Goal: Information Seeking & Learning: Learn about a topic

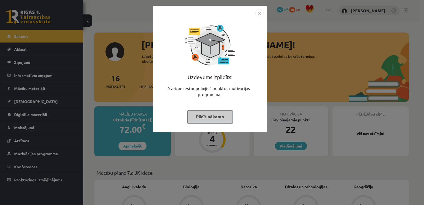
click at [215, 115] on button "Pildīt nākamo" at bounding box center [210, 116] width 46 height 13
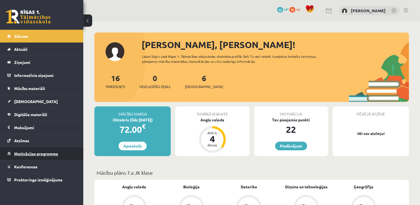
click at [36, 156] on link "Motivācijas programma" at bounding box center [41, 153] width 69 height 13
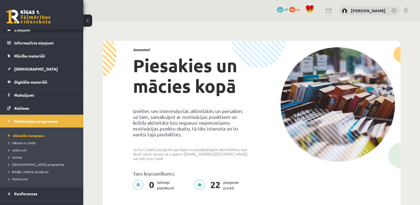
scroll to position [40, 0]
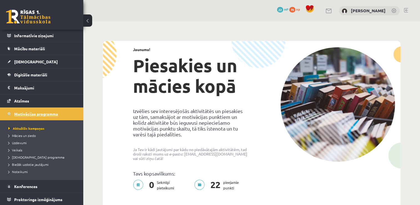
click at [34, 115] on span "Motivācijas programma" at bounding box center [36, 113] width 44 height 5
click at [20, 151] on span "Veikals" at bounding box center [15, 150] width 14 height 4
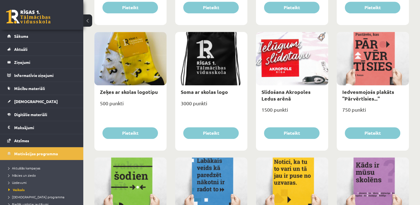
scroll to position [426, 0]
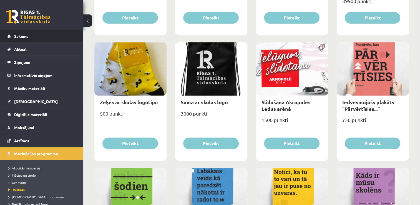
click at [32, 36] on link "Sākums" at bounding box center [41, 36] width 69 height 13
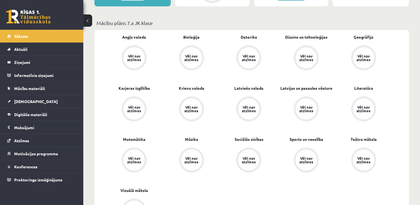
scroll to position [146, 0]
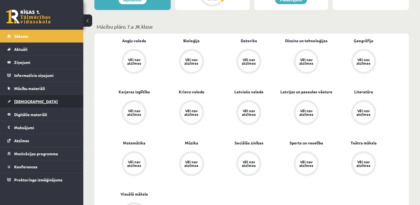
click at [27, 100] on span "[DEMOGRAPHIC_DATA]" at bounding box center [36, 101] width 44 height 5
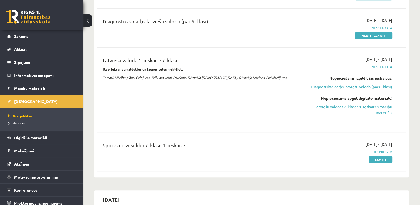
scroll to position [319, 0]
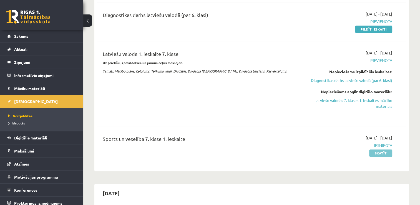
click at [383, 150] on link "Skatīt" at bounding box center [380, 152] width 23 height 7
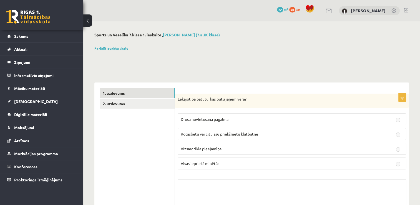
click at [122, 46] on div "Parādīt punktu skalu Atzīme No Līdz 1 0 2 2 3 4 3 5 5 4 6 7 5 8 8 6 9 10 7 11" at bounding box center [251, 48] width 314 height 5
click at [121, 48] on link "Parādīt punktu skalu" at bounding box center [111, 48] width 34 height 4
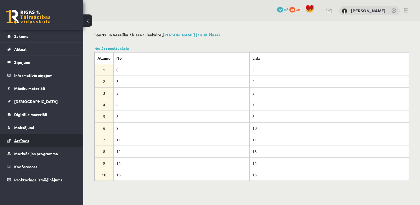
click at [28, 142] on span "Atzīmes" at bounding box center [21, 140] width 15 height 5
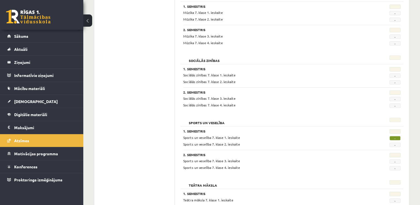
scroll to position [725, 0]
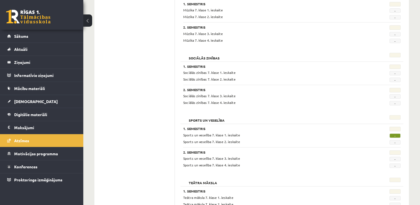
click at [395, 134] on span "-" at bounding box center [394, 135] width 11 height 4
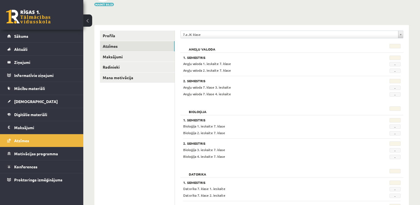
scroll to position [0, 0]
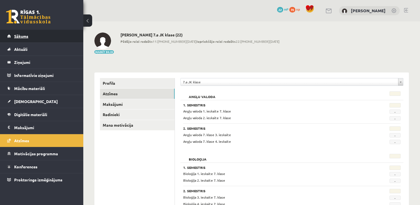
click at [24, 34] on link "Sākums" at bounding box center [41, 36] width 69 height 13
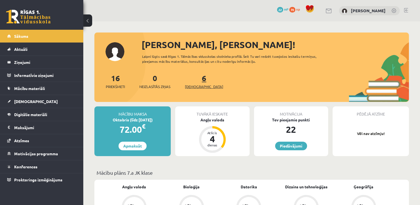
click at [195, 86] on span "[DEMOGRAPHIC_DATA]" at bounding box center [204, 87] width 38 height 6
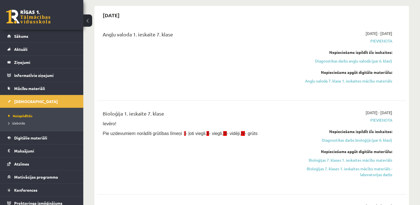
scroll to position [56, 0]
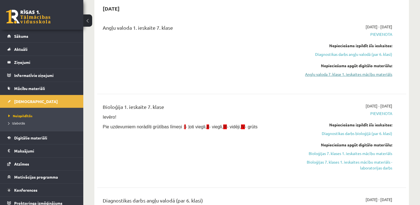
click at [357, 75] on link "Angļu valoda 7. klase 1. ieskaites mācību materiāls" at bounding box center [346, 74] width 91 height 6
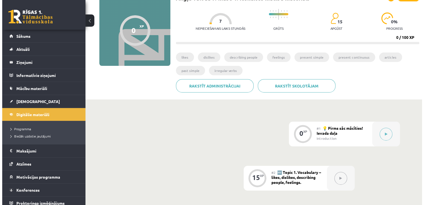
scroll to position [50, 0]
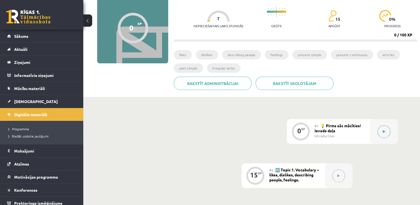
click at [380, 130] on button at bounding box center [383, 131] width 13 height 13
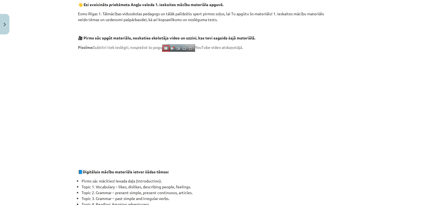
scroll to position [99, 0]
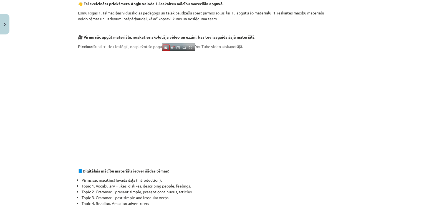
click at [278, 165] on div "👋 Esi sveicināts priekšmeta Angļu valoda 1. ieskaites mācību materiāla apguvē. …" at bounding box center [212, 188] width 268 height 374
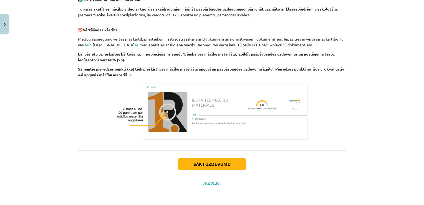
scroll to position [333, 0]
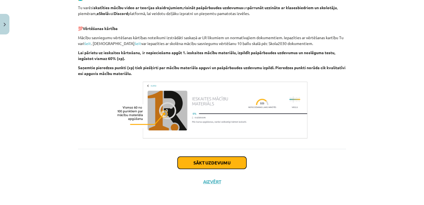
click at [203, 161] on button "Sākt uzdevumu" at bounding box center [212, 163] width 69 height 12
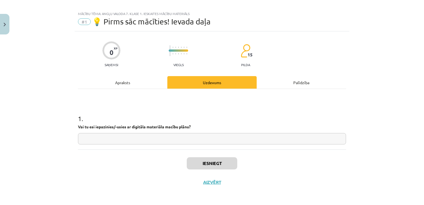
click at [153, 140] on input "text" at bounding box center [212, 138] width 268 height 11
type input "**"
click at [206, 162] on button "Iesniegt" at bounding box center [212, 163] width 51 height 12
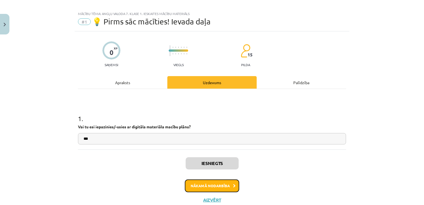
click at [217, 185] on button "Nākamā nodarbība" at bounding box center [212, 185] width 54 height 13
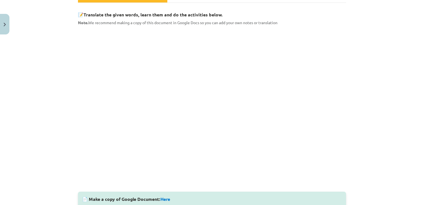
scroll to position [93, 0]
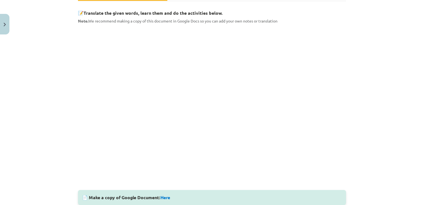
click at [370, 120] on div "Mācību tēma: Angļu valoda 7. klase 1. ieskaites mācību materiāls #2 🔤 Topic 1. …" at bounding box center [212, 102] width 424 height 205
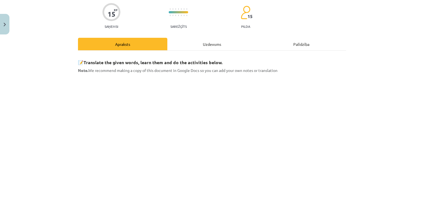
scroll to position [44, 0]
click at [219, 41] on div "Uzdevums" at bounding box center [211, 43] width 89 height 12
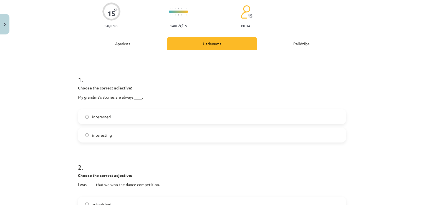
scroll to position [14, 0]
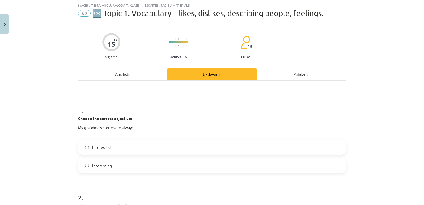
click at [121, 72] on div "Apraksts" at bounding box center [122, 74] width 89 height 12
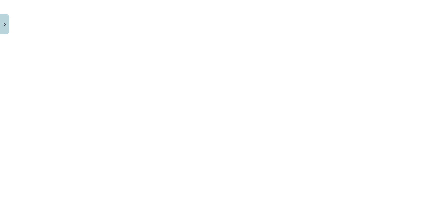
scroll to position [370, 0]
click at [378, 58] on div "Mācību tēma: Angļu valoda 7. klase 1. ieskaites mācību materiāls #2 🔤 Topic 1. …" at bounding box center [212, 102] width 424 height 205
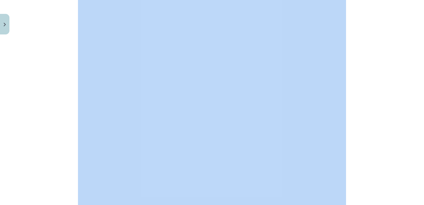
drag, startPoint x: 421, startPoint y: 145, endPoint x: 425, endPoint y: 143, distance: 4.2
click at [424, 143] on html "0 Dāvanas 22 mP 70 xp Paula Ozoliņa Sākums Aktuāli Kā mācīties eSKOLĀ Kontakti …" at bounding box center [212, 52] width 424 height 205
drag, startPoint x: 425, startPoint y: 143, endPoint x: 377, endPoint y: 140, distance: 47.6
click at [377, 140] on div "Mācību tēma: Angļu valoda 7. klase 1. ieskaites mācību materiāls #2 🔤 Topic 1. …" at bounding box center [212, 102] width 424 height 205
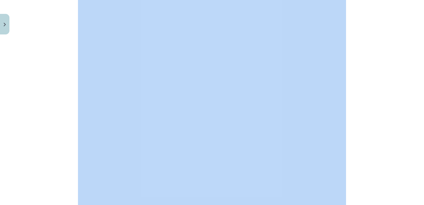
click at [377, 140] on div "Mācību tēma: Angļu valoda 7. klase 1. ieskaites mācību materiāls #2 🔤 Topic 1. …" at bounding box center [212, 102] width 424 height 205
drag, startPoint x: 377, startPoint y: 140, endPoint x: 396, endPoint y: 94, distance: 49.8
click at [396, 94] on div "Mācību tēma: Angļu valoda 7. klase 1. ieskaites mācību materiāls #2 🔤 Topic 1. …" at bounding box center [212, 102] width 424 height 205
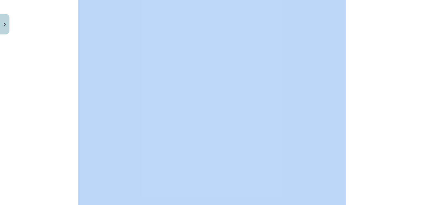
click at [396, 94] on div "Mācību tēma: Angļu valoda 7. klase 1. ieskaites mācību materiāls #2 🔤 Topic 1. …" at bounding box center [212, 102] width 424 height 205
drag, startPoint x: 396, startPoint y: 94, endPoint x: 356, endPoint y: 129, distance: 53.7
click at [356, 129] on div "Mācību tēma: Angļu valoda 7. klase 1. ieskaites mācību materiāls #2 🔤 Topic 1. …" at bounding box center [212, 102] width 424 height 205
click at [368, 120] on div "Mācību tēma: Angļu valoda 7. klase 1. ieskaites mācību materiāls #2 🔤 Topic 1. …" at bounding box center [212, 102] width 424 height 205
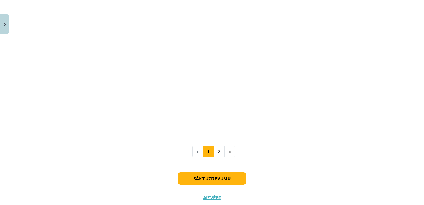
scroll to position [448, 0]
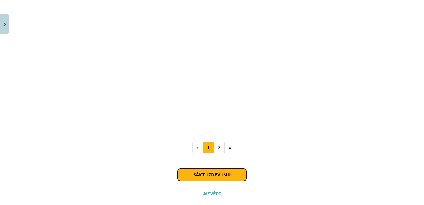
click at [216, 174] on button "Sākt uzdevumu" at bounding box center [212, 174] width 69 height 12
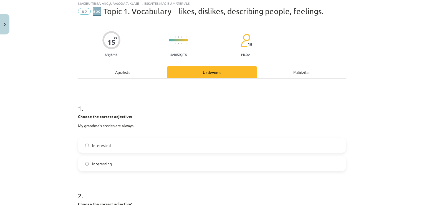
scroll to position [14, 0]
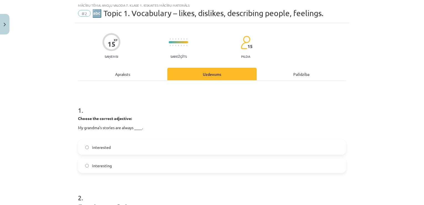
click at [168, 169] on label "interesting" at bounding box center [212, 165] width 267 height 14
click at [153, 162] on label "interesting" at bounding box center [212, 165] width 267 height 14
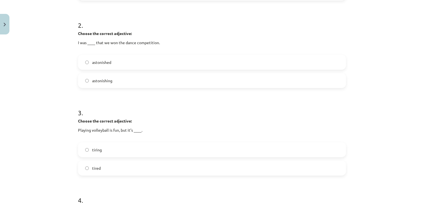
scroll to position [188, 0]
click at [315, 58] on label "astonished" at bounding box center [212, 61] width 267 height 14
click at [142, 145] on label "tiring" at bounding box center [212, 148] width 267 height 14
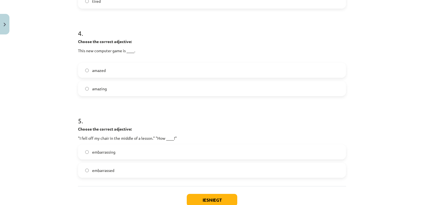
scroll to position [354, 0]
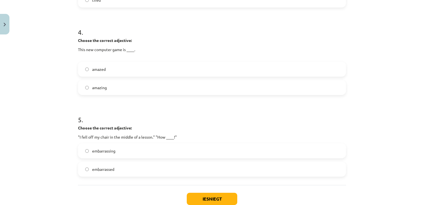
click at [261, 85] on label "amazing" at bounding box center [212, 87] width 267 height 14
click at [109, 149] on span "embarrassing" at bounding box center [103, 151] width 23 height 6
click at [201, 195] on button "Iesniegt" at bounding box center [212, 199] width 51 height 12
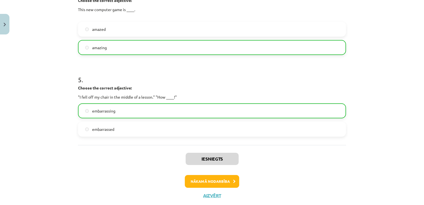
scroll to position [393, 0]
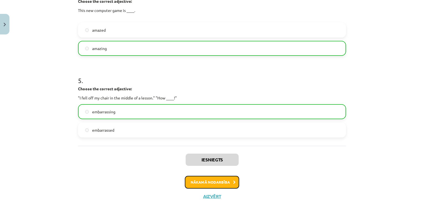
click at [205, 182] on button "Nākamā nodarbība" at bounding box center [212, 182] width 54 height 13
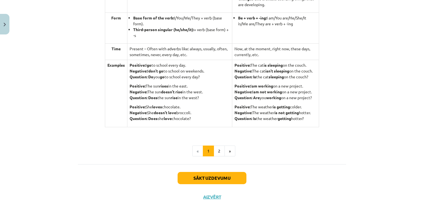
scroll to position [552, 0]
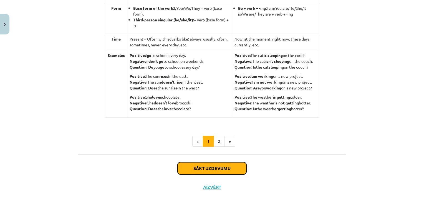
click at [228, 171] on button "Sākt uzdevumu" at bounding box center [212, 168] width 69 height 12
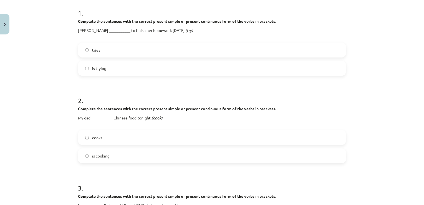
scroll to position [14, 0]
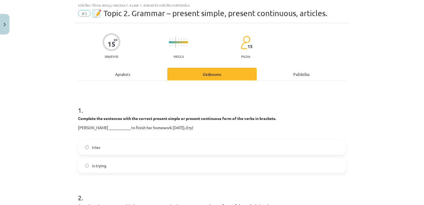
click at [151, 165] on label "is trying" at bounding box center [212, 165] width 267 height 14
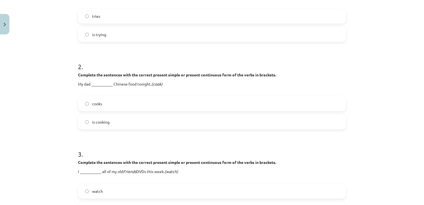
scroll to position [150, 0]
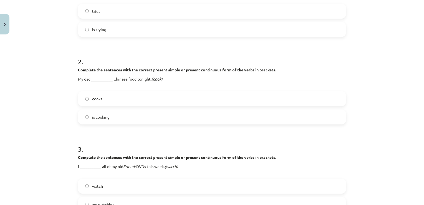
click at [307, 115] on label "is cooking" at bounding box center [212, 117] width 267 height 14
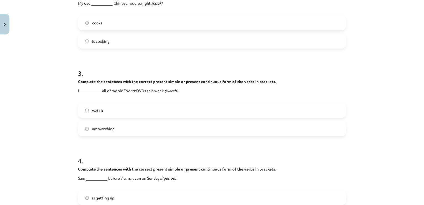
scroll to position [231, 0]
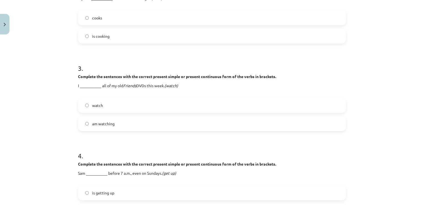
click at [266, 127] on label "am watching" at bounding box center [212, 124] width 267 height 14
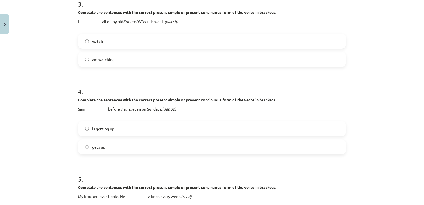
scroll to position [297, 0]
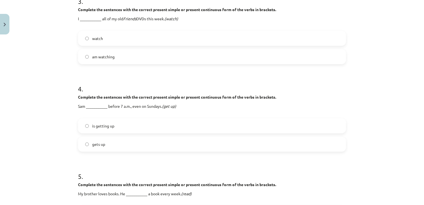
click at [323, 149] on label "gets up" at bounding box center [212, 144] width 267 height 14
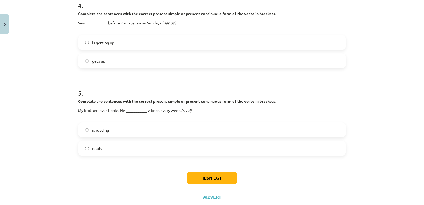
scroll to position [381, 0]
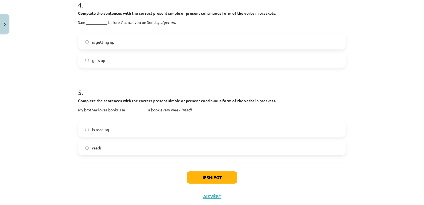
drag, startPoint x: 315, startPoint y: 156, endPoint x: 311, endPoint y: 147, distance: 9.4
click at [311, 147] on label "reads" at bounding box center [212, 148] width 267 height 14
click at [220, 175] on button "Iesniegt" at bounding box center [212, 177] width 51 height 12
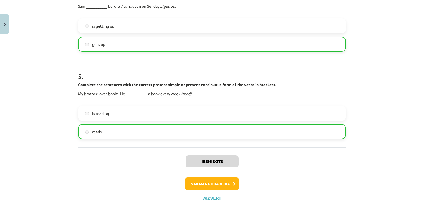
scroll to position [413, 0]
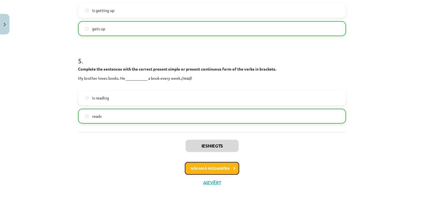
click at [217, 167] on button "Nākamā nodarbība" at bounding box center [212, 168] width 54 height 13
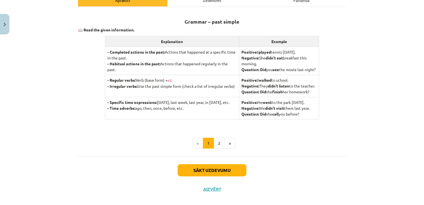
scroll to position [89, 0]
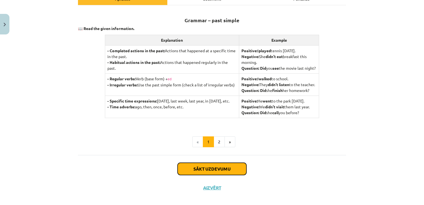
click at [230, 175] on button "Sākt uzdevumu" at bounding box center [212, 169] width 69 height 12
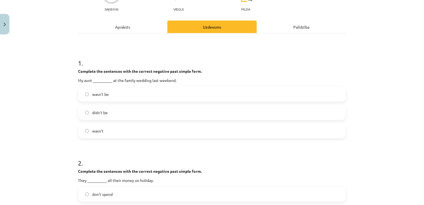
scroll to position [62, 0]
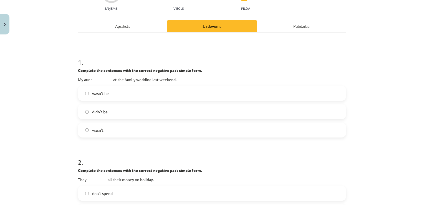
click at [333, 127] on label "wasn't" at bounding box center [212, 130] width 267 height 14
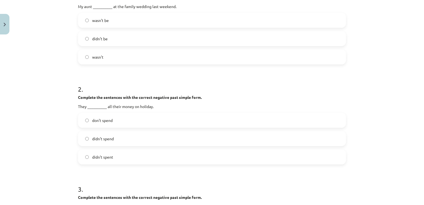
scroll to position [152, 0]
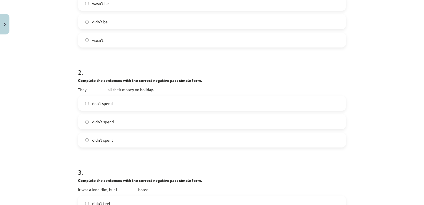
click at [277, 138] on label "didn't spent" at bounding box center [212, 140] width 267 height 14
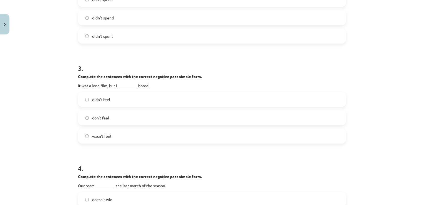
scroll to position [292, 0]
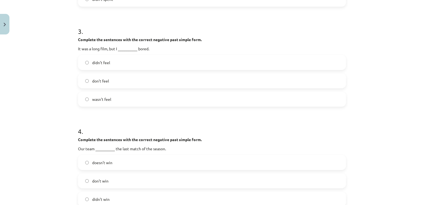
click at [155, 61] on label "didn't feel" at bounding box center [212, 63] width 267 height 14
drag, startPoint x: 421, startPoint y: 101, endPoint x: 375, endPoint y: 145, distance: 63.0
click at [375, 145] on div "Mācību tēma: Angļu valoda 7. klase 1. ieskaites mācību materiāls #4 📝 Topic 3. …" at bounding box center [212, 102] width 424 height 205
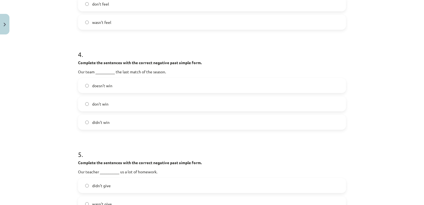
scroll to position [373, 0]
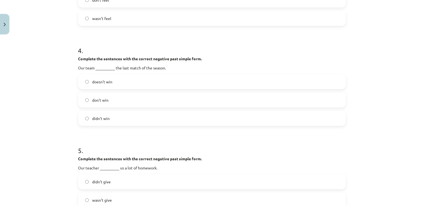
click at [294, 119] on label "didn't win" at bounding box center [212, 118] width 267 height 14
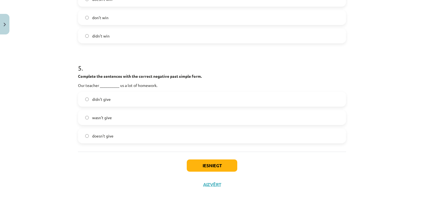
scroll to position [458, 0]
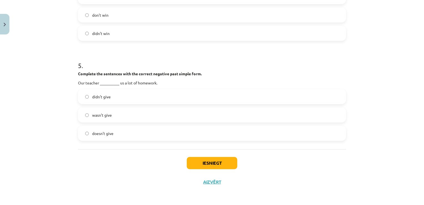
click at [163, 89] on div "5 . Complete the sentences with the correct negative past simple form. Our teac…" at bounding box center [212, 96] width 268 height 89
click at [164, 91] on label "didn't give" at bounding box center [212, 97] width 267 height 14
click at [203, 163] on button "Iesniegt" at bounding box center [212, 163] width 51 height 12
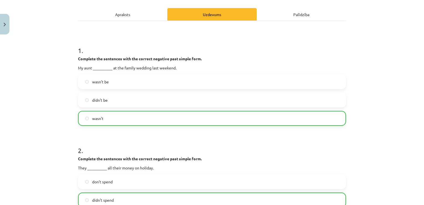
scroll to position [476, 0]
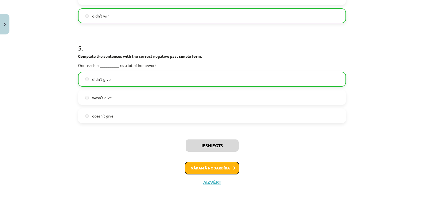
click at [228, 162] on button "Nākamā nodarbība" at bounding box center [212, 168] width 54 height 13
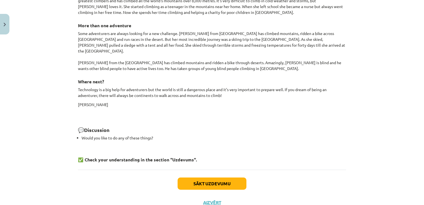
scroll to position [548, 0]
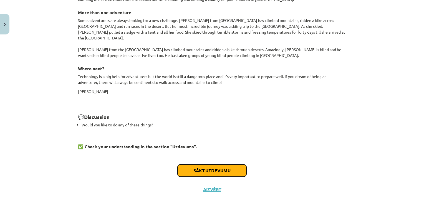
click at [202, 166] on button "Sākt uzdevumu" at bounding box center [212, 170] width 69 height 12
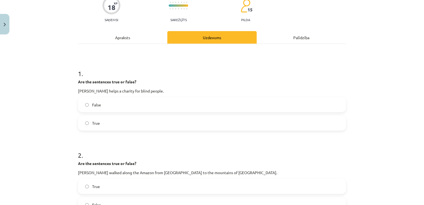
scroll to position [51, 0]
click at [151, 124] on label "True" at bounding box center [212, 122] width 267 height 14
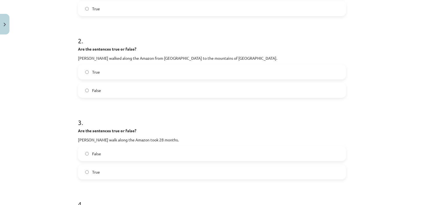
scroll to position [164, 0]
click at [144, 154] on label "False" at bounding box center [212, 154] width 267 height 14
click at [164, 73] on label "True" at bounding box center [212, 73] width 267 height 14
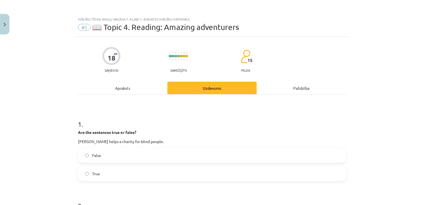
click at [121, 88] on div "Apraksts" at bounding box center [122, 88] width 89 height 12
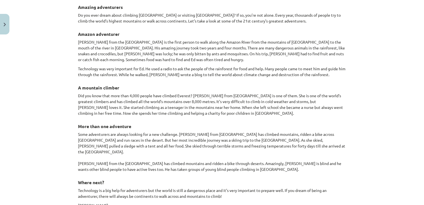
scroll to position [427, 0]
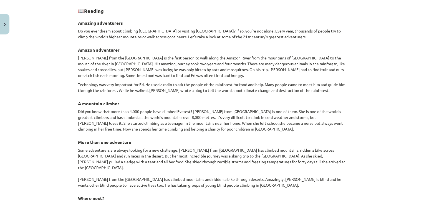
click at [418, 126] on div "Mācību tēma: Angļu valoda 7. klase 1. ieskaites mācību materiāls #5 📖 Topic 4. …" at bounding box center [212, 102] width 424 height 205
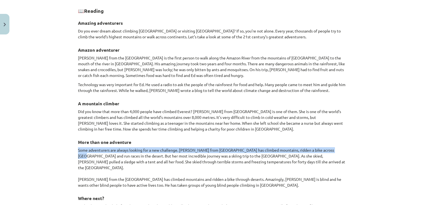
drag, startPoint x: 418, startPoint y: 145, endPoint x: 411, endPoint y: 129, distance: 18.0
click at [411, 129] on div "Mācību tēma: Angļu valoda 7. klase 1. ieskaites mācību materiāls #5 📖 Topic 4. …" at bounding box center [212, 102] width 424 height 205
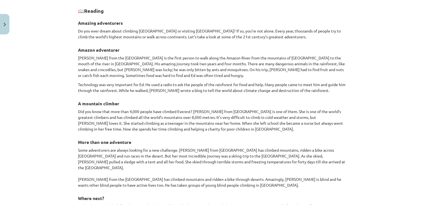
click at [380, 173] on div "Mācību tēma: Angļu valoda 7. klase 1. ieskaites mācību materiāls #5 📖 Topic 4. …" at bounding box center [212, 102] width 424 height 205
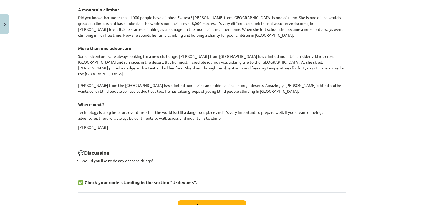
scroll to position [556, 0]
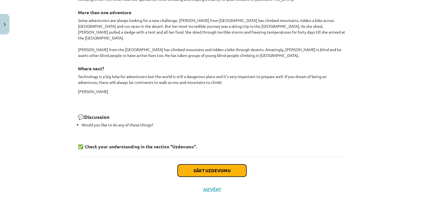
click at [222, 164] on button "Sākt uzdevumu" at bounding box center [212, 170] width 69 height 12
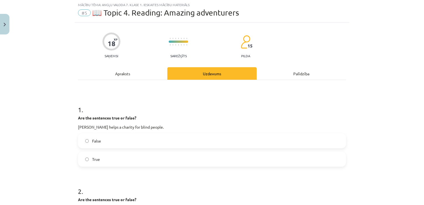
scroll to position [14, 0]
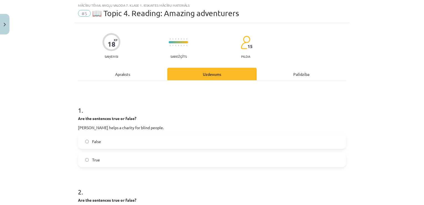
click at [418, 48] on div "Mācību tēma: Angļu valoda 7. klase 1. ieskaites mācību materiāls #5 📖 Topic 4. …" at bounding box center [212, 102] width 424 height 205
drag, startPoint x: 418, startPoint y: 48, endPoint x: 409, endPoint y: 103, distance: 55.8
click at [409, 103] on div "Mācību tēma: Angļu valoda 7. klase 1. ieskaites mācību materiāls #5 📖 Topic 4. …" at bounding box center [212, 102] width 424 height 205
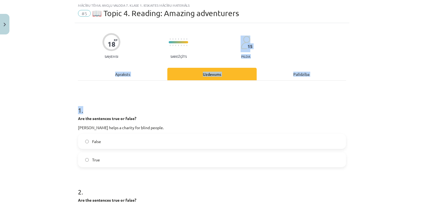
click at [390, 82] on div "Mācību tēma: Angļu valoda 7. klase 1. ieskaites mācību materiāls #5 📖 Topic 4. …" at bounding box center [212, 102] width 424 height 205
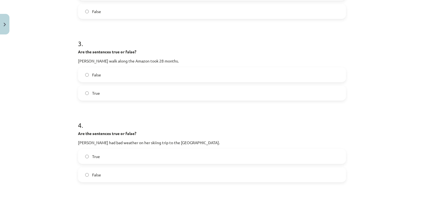
scroll to position [254, 0]
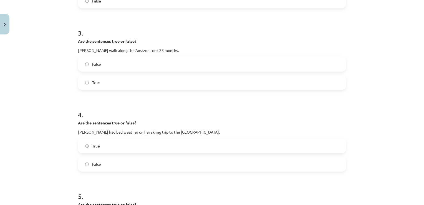
click at [153, 144] on label "True" at bounding box center [212, 146] width 267 height 14
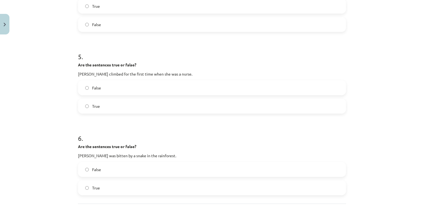
scroll to position [396, 0]
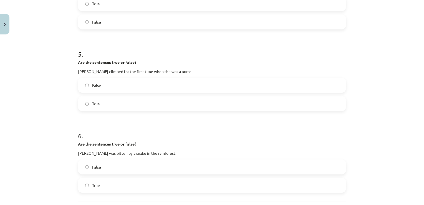
click at [145, 103] on label "True" at bounding box center [212, 104] width 267 height 14
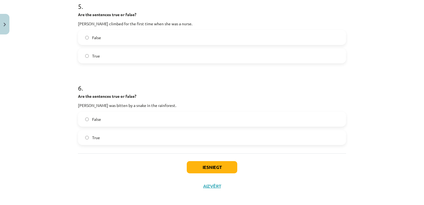
scroll to position [448, 0]
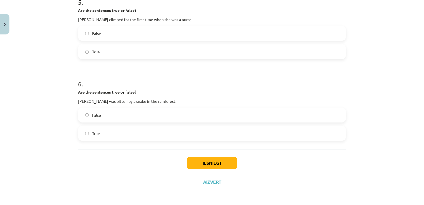
click at [147, 133] on label "True" at bounding box center [212, 133] width 267 height 14
click at [201, 159] on button "Iesniegt" at bounding box center [212, 163] width 51 height 12
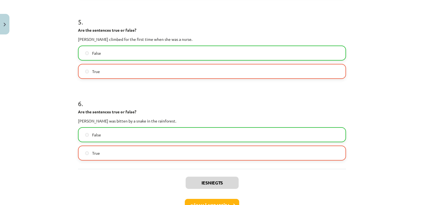
scroll to position [466, 0]
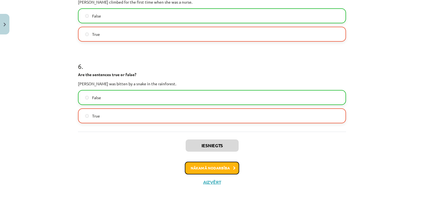
click at [195, 165] on button "Nākamā nodarbība" at bounding box center [212, 168] width 54 height 13
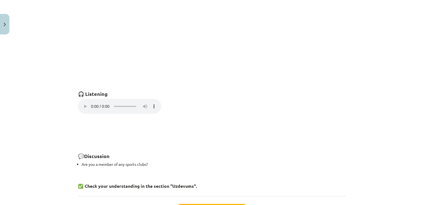
scroll to position [350, 0]
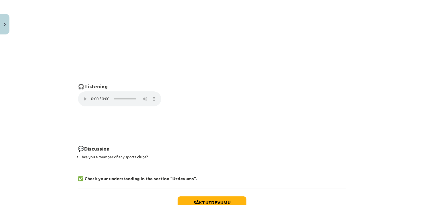
click at [419, 148] on div "Mācību tēma: Angļu valoda 7. klase 1. ieskaites mācību materiāls #6 🎧 Topic 5. …" at bounding box center [212, 102] width 424 height 205
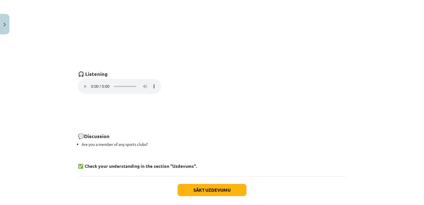
scroll to position [389, 0]
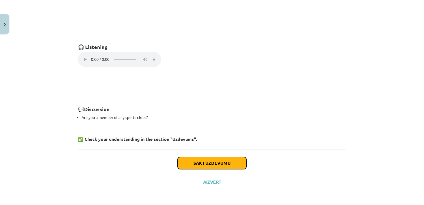
click at [219, 159] on button "Sākt uzdevumu" at bounding box center [212, 163] width 69 height 12
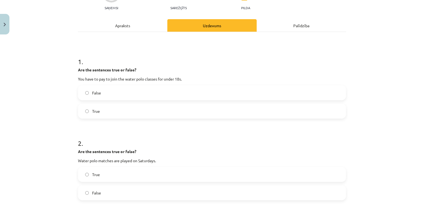
scroll to position [65, 0]
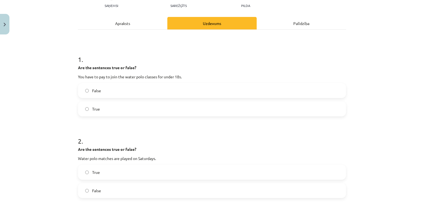
click at [130, 20] on div "Apraksts" at bounding box center [122, 23] width 89 height 12
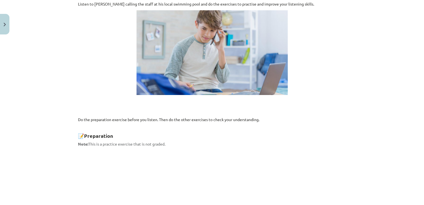
scroll to position [69, 0]
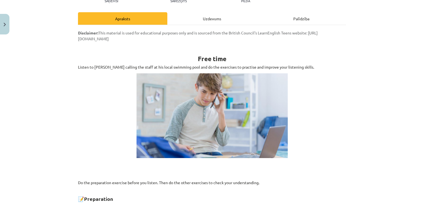
click at [222, 18] on div "Uzdevums" at bounding box center [211, 18] width 89 height 12
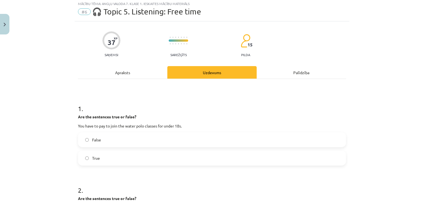
scroll to position [14, 0]
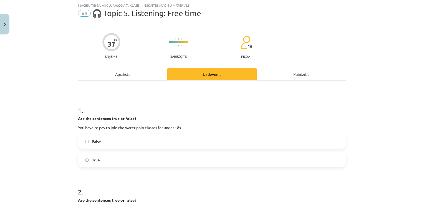
click at [124, 75] on div "Apraksts" at bounding box center [122, 74] width 89 height 12
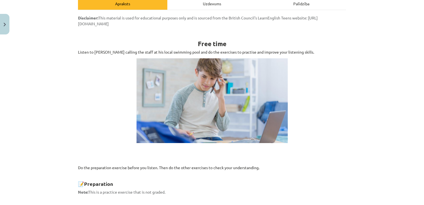
scroll to position [69, 0]
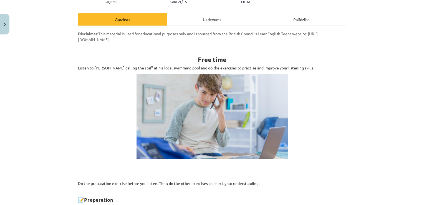
click at [213, 22] on div "Uzdevums" at bounding box center [211, 19] width 89 height 12
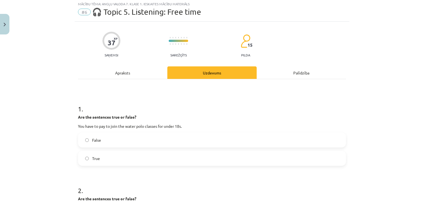
scroll to position [14, 0]
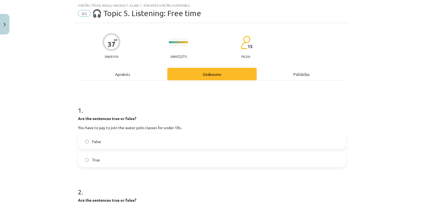
click at [158, 139] on label "False" at bounding box center [212, 141] width 267 height 14
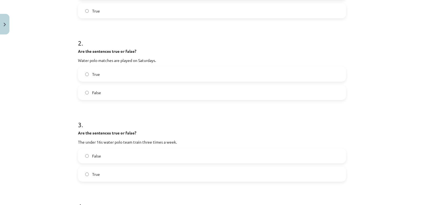
scroll to position [167, 0]
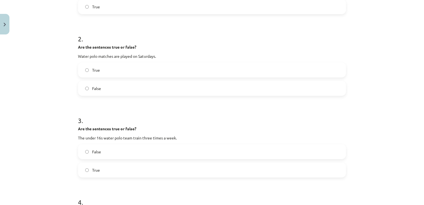
click at [118, 165] on label "True" at bounding box center [212, 170] width 267 height 14
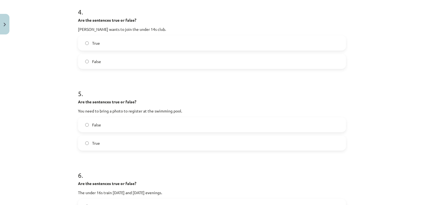
scroll to position [359, 0]
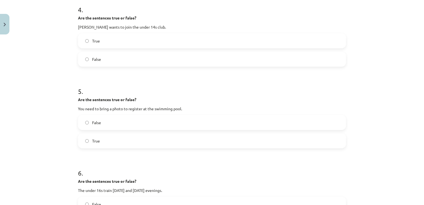
click at [189, 60] on label "False" at bounding box center [212, 59] width 267 height 14
click at [247, 123] on label "False" at bounding box center [212, 122] width 267 height 14
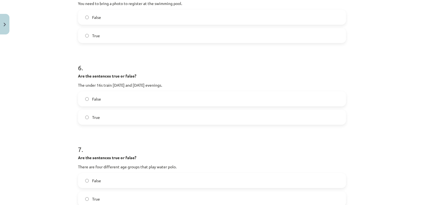
scroll to position [464, 0]
click at [183, 116] on label "True" at bounding box center [212, 117] width 267 height 14
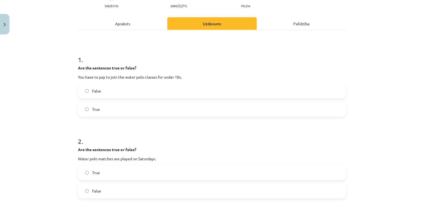
scroll to position [48, 0]
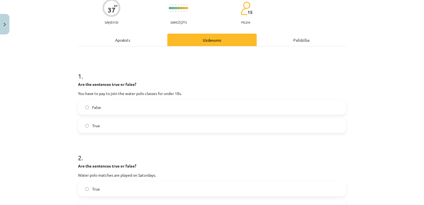
click at [142, 37] on div "Apraksts" at bounding box center [122, 40] width 89 height 12
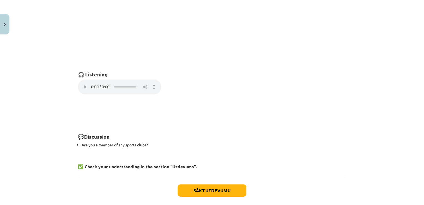
scroll to position [363, 0]
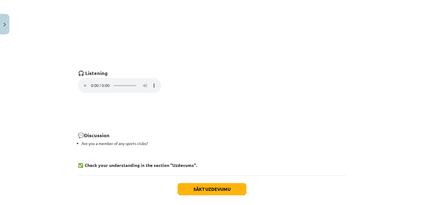
click at [420, 157] on div "Mācību tēma: Angļu valoda 7. klase 1. ieskaites mācību materiāls #6 🎧 Topic 5. …" at bounding box center [212, 102] width 424 height 205
click at [214, 191] on button "Sākt uzdevumu" at bounding box center [212, 189] width 69 height 12
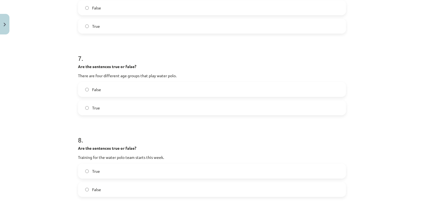
scroll to position [552, 0]
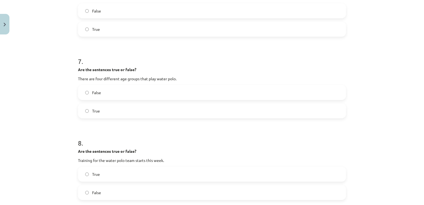
click at [191, 104] on label "True" at bounding box center [212, 111] width 267 height 14
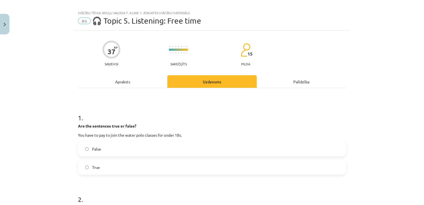
scroll to position [7, 0]
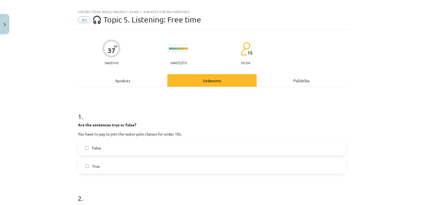
click at [147, 77] on div "Apraksts" at bounding box center [122, 80] width 89 height 12
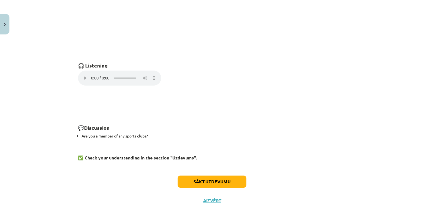
scroll to position [372, 0]
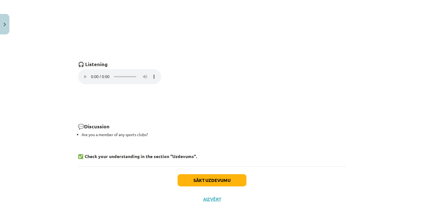
click at [185, 80] on p "Your browser does not support the audio element." at bounding box center [212, 77] width 268 height 16
click at [206, 180] on button "Sākt uzdevumu" at bounding box center [212, 180] width 69 height 12
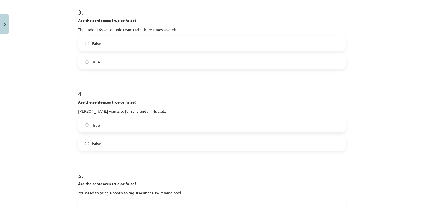
scroll to position [279, 0]
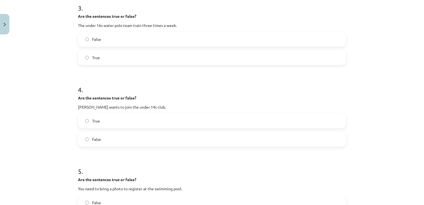
click at [234, 37] on label "False" at bounding box center [212, 39] width 267 height 14
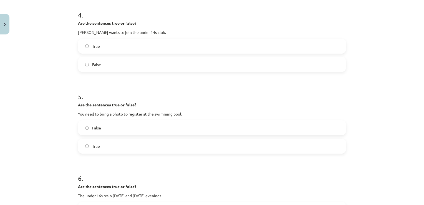
scroll to position [355, 0]
drag, startPoint x: 419, startPoint y: 83, endPoint x: 419, endPoint y: 94, distance: 11.1
click at [419, 94] on div "Mācību tēma: Angļu valoda 7. klase 1. ieskaites mācību materiāls #6 🎧 Topic 5. …" at bounding box center [212, 102] width 424 height 205
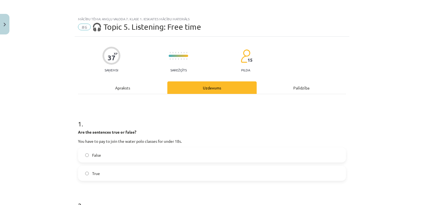
scroll to position [0, 0]
click at [124, 89] on div "Apraksts" at bounding box center [122, 88] width 89 height 12
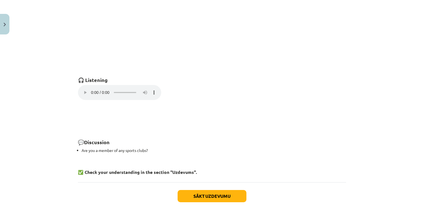
scroll to position [347, 0]
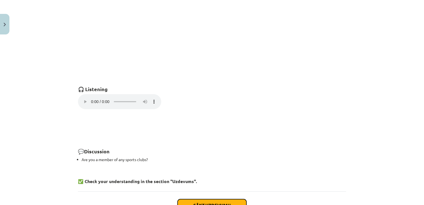
click at [209, 200] on button "Sākt uzdevumu" at bounding box center [212, 205] width 69 height 12
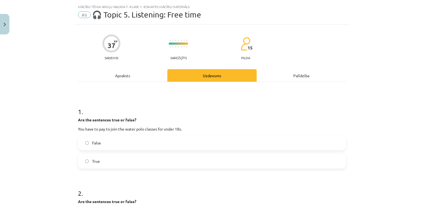
scroll to position [0, 0]
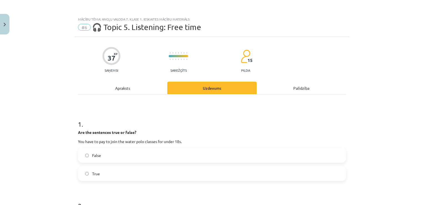
click at [143, 91] on div "Apraksts" at bounding box center [122, 88] width 89 height 12
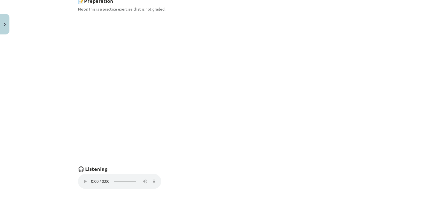
scroll to position [375, 0]
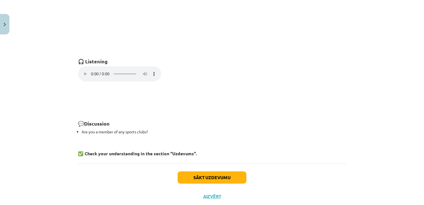
click at [71, 76] on div "Mācību tēma: Angļu valoda 7. klase 1. ieskaites mācību materiāls #6 🎧 Topic 5. …" at bounding box center [212, 102] width 424 height 205
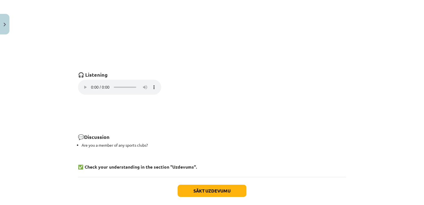
scroll to position [389, 0]
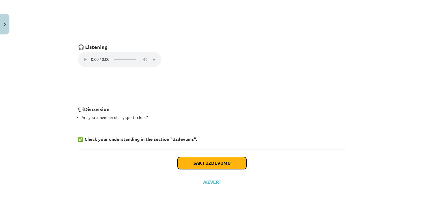
click at [221, 161] on button "Sākt uzdevumu" at bounding box center [212, 163] width 69 height 12
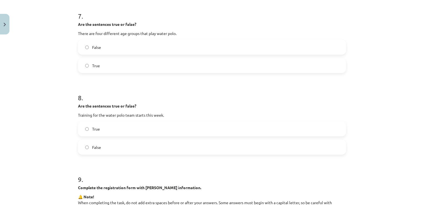
scroll to position [597, 0]
click at [120, 142] on label "False" at bounding box center [212, 148] width 267 height 14
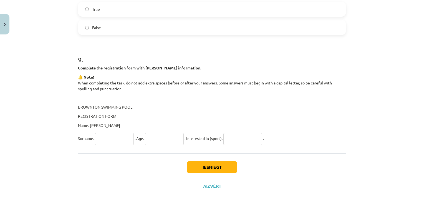
scroll to position [721, 0]
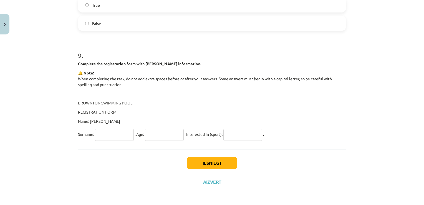
click at [146, 134] on input "text" at bounding box center [164, 135] width 39 height 12
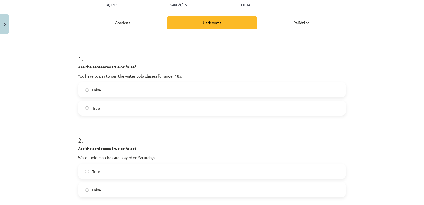
scroll to position [0, 0]
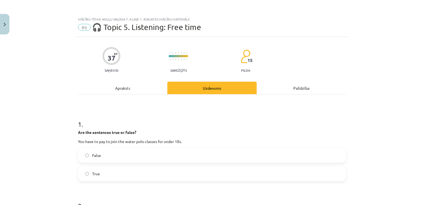
type input "**"
click at [123, 84] on div "Apraksts" at bounding box center [122, 88] width 89 height 12
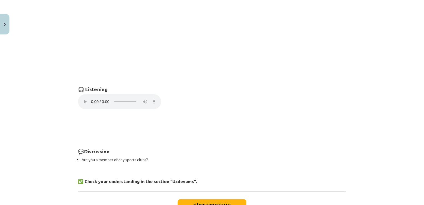
scroll to position [375, 0]
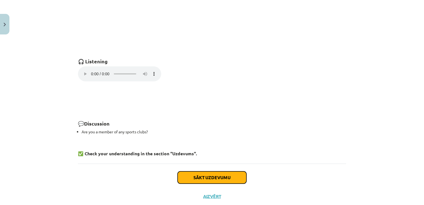
click at [234, 175] on button "Sākt uzdevumu" at bounding box center [212, 177] width 69 height 12
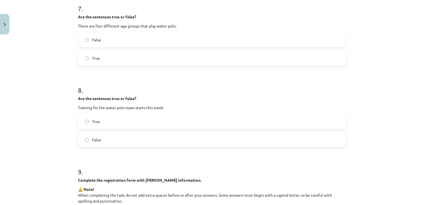
scroll to position [721, 0]
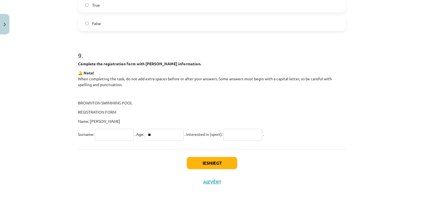
click at [125, 129] on input "text" at bounding box center [114, 135] width 39 height 12
type input "*"
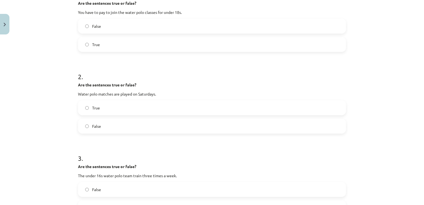
scroll to position [167, 0]
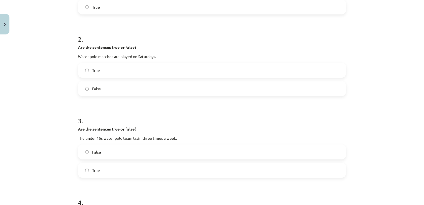
type input "********"
click at [110, 65] on label "True" at bounding box center [212, 70] width 267 height 14
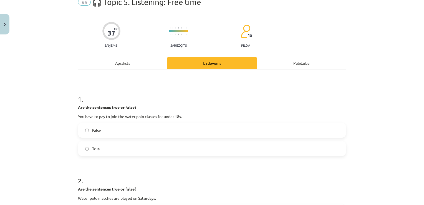
scroll to position [0, 0]
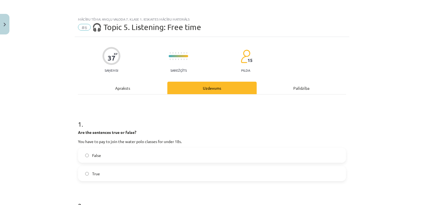
click at [124, 91] on div "Apraksts" at bounding box center [122, 88] width 89 height 12
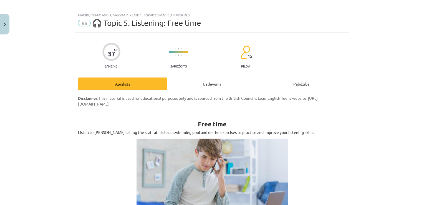
scroll to position [1, 0]
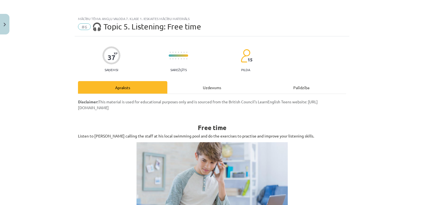
click at [220, 91] on div "Uzdevums" at bounding box center [211, 87] width 89 height 12
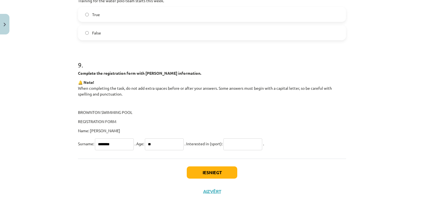
scroll to position [721, 0]
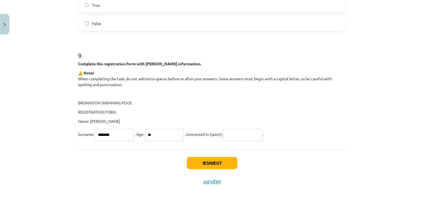
click at [245, 131] on input "text" at bounding box center [242, 135] width 39 height 12
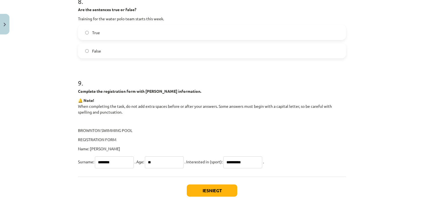
scroll to position [694, 0]
type input "**********"
click at [221, 190] on button "Iesniegt" at bounding box center [212, 191] width 51 height 12
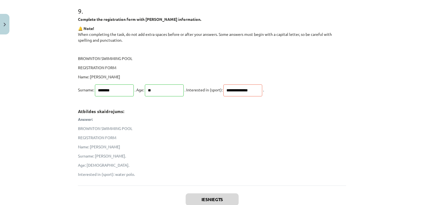
scroll to position [819, 0]
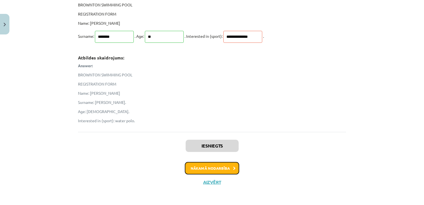
click at [221, 166] on button "Nākamā nodarbība" at bounding box center [212, 168] width 54 height 13
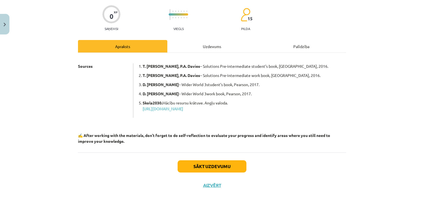
scroll to position [45, 0]
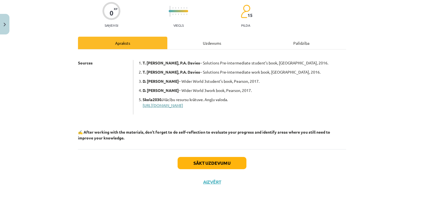
click at [183, 105] on link "https://mape.gov.lv/catalog/materials/FEB60A0E-7430-4D4A-BA5D-880A26C29F9C/view" at bounding box center [163, 105] width 41 height 5
click at [233, 161] on button "Sākt uzdevumu" at bounding box center [212, 163] width 69 height 12
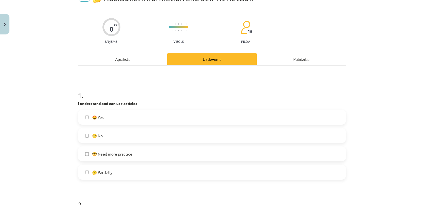
scroll to position [42, 0]
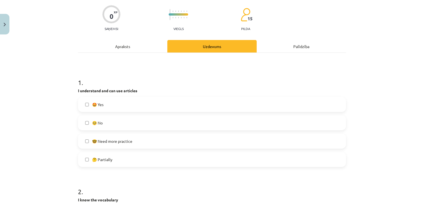
click at [103, 101] on label "🤩 Yes" at bounding box center [212, 104] width 267 height 14
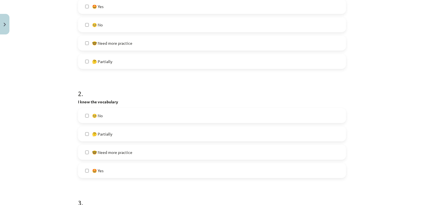
scroll to position [153, 0]
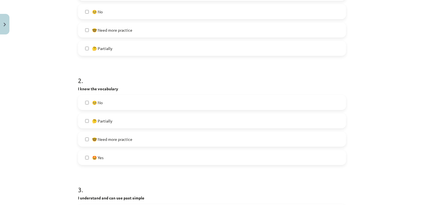
click at [95, 158] on span "🤩 Yes" at bounding box center [97, 158] width 11 height 6
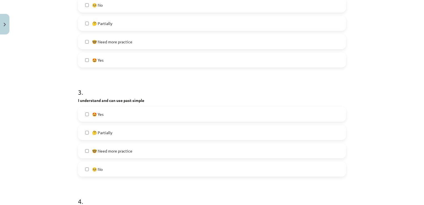
scroll to position [264, 0]
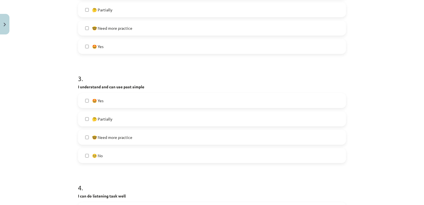
click at [92, 97] on label "🤩 Yes" at bounding box center [212, 101] width 267 height 14
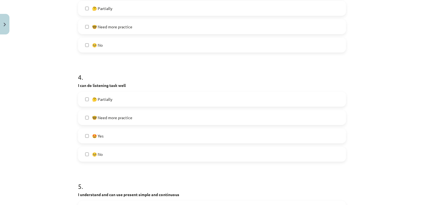
scroll to position [375, 0]
click at [110, 96] on span "🤔 Partially" at bounding box center [102, 99] width 20 height 6
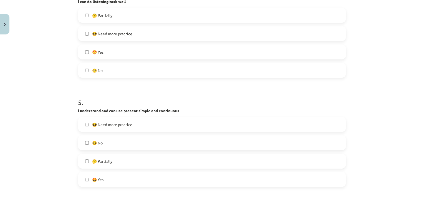
scroll to position [486, 0]
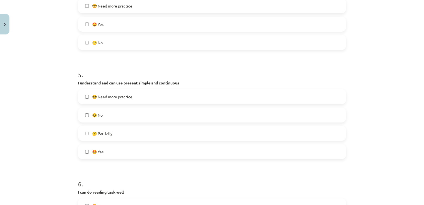
click at [109, 112] on label "🥺 No" at bounding box center [212, 115] width 267 height 14
click at [109, 135] on span "🤔 Partially" at bounding box center [102, 133] width 20 height 6
click at [110, 151] on label "🤩 Yes" at bounding box center [212, 152] width 267 height 14
click at [104, 114] on label "🥺 No" at bounding box center [212, 115] width 267 height 14
click at [104, 133] on span "🤔 Partially" at bounding box center [102, 133] width 20 height 6
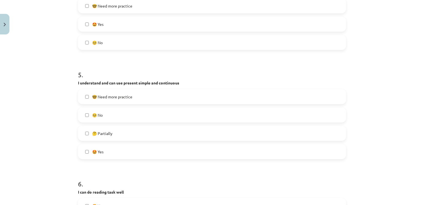
click at [115, 149] on label "🤩 Yes" at bounding box center [212, 152] width 267 height 14
click at [111, 136] on label "🤔 Partially" at bounding box center [212, 133] width 267 height 14
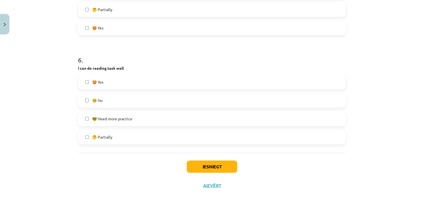
scroll to position [613, 0]
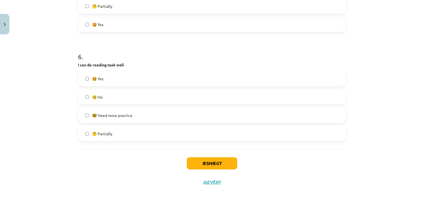
click at [87, 84] on label "🤩 Yes" at bounding box center [212, 79] width 267 height 14
click at [224, 163] on button "Iesniegt" at bounding box center [212, 163] width 51 height 12
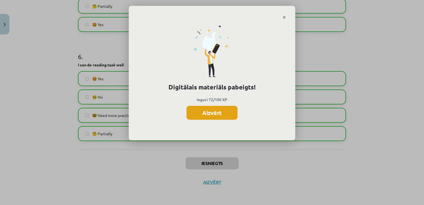
click at [219, 112] on button "Aizvērt" at bounding box center [211, 113] width 51 height 14
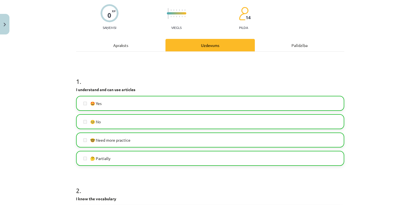
scroll to position [0, 0]
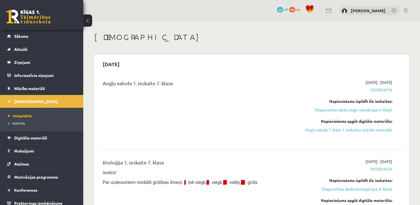
scroll to position [56, 0]
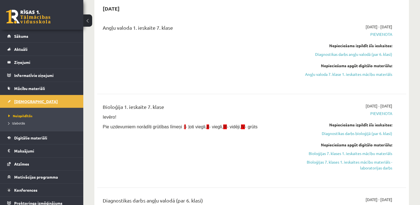
click at [27, 102] on span "[DEMOGRAPHIC_DATA]" at bounding box center [36, 101] width 44 height 5
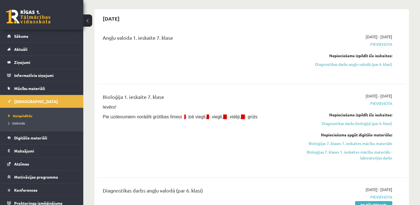
scroll to position [0, 0]
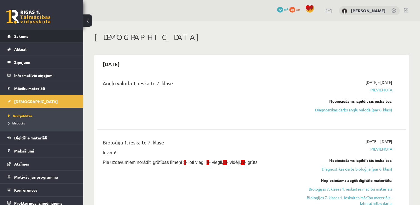
click at [30, 34] on link "Sākums" at bounding box center [41, 36] width 69 height 13
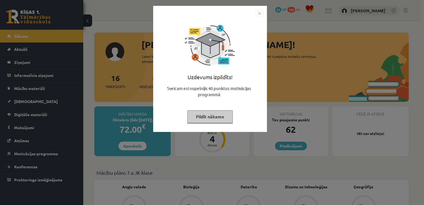
click at [212, 116] on button "Pildīt nākamo" at bounding box center [210, 116] width 46 height 13
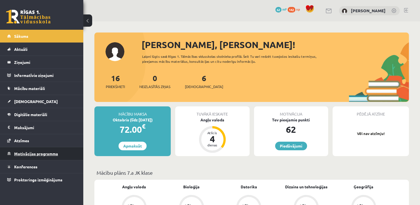
click at [28, 153] on span "Motivācijas programma" at bounding box center [36, 153] width 44 height 5
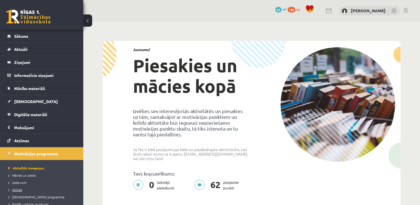
click at [21, 190] on span "Veikals" at bounding box center [15, 189] width 14 height 4
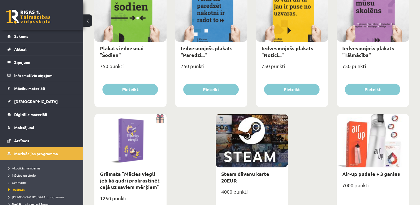
scroll to position [648, 0]
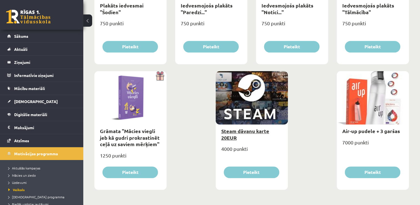
click at [261, 129] on link "Steam dāvanu karte 20EUR" at bounding box center [245, 134] width 48 height 13
type input "*"
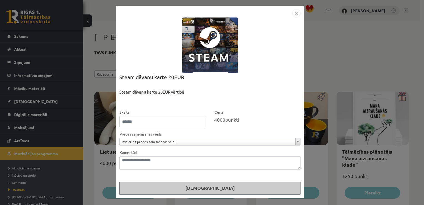
click at [297, 13] on img "Close" at bounding box center [296, 13] width 8 height 8
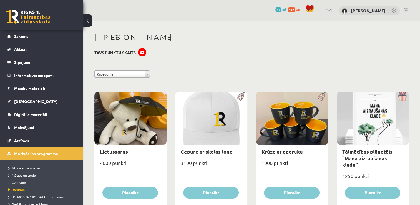
click at [287, 7] on link "62 mP" at bounding box center [280, 9] width 11 height 4
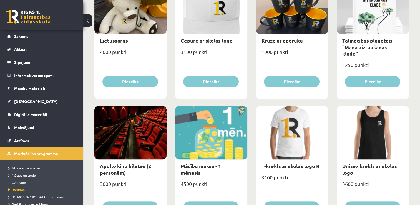
scroll to position [139, 0]
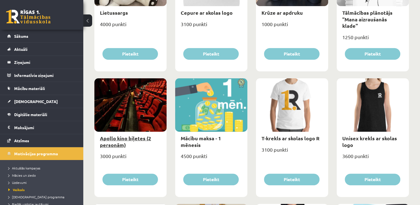
click at [126, 138] on link "Apollo kino biļetes (2 personām)" at bounding box center [125, 141] width 51 height 13
type input "*"
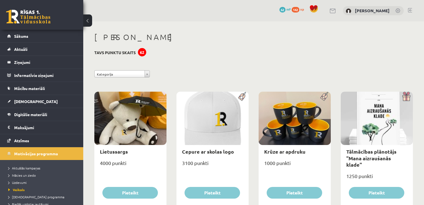
select select "**********"
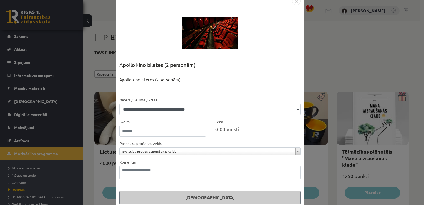
scroll to position [19, 0]
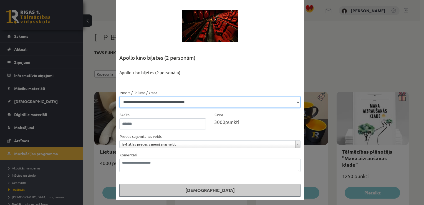
click at [294, 100] on select "**********" at bounding box center [209, 102] width 181 height 11
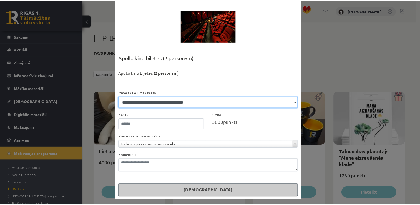
scroll to position [0, 0]
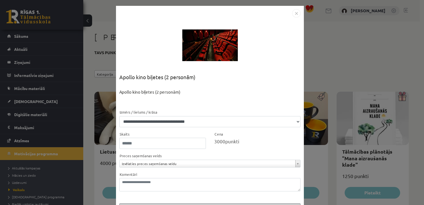
click at [292, 16] on img "Close" at bounding box center [296, 13] width 8 height 8
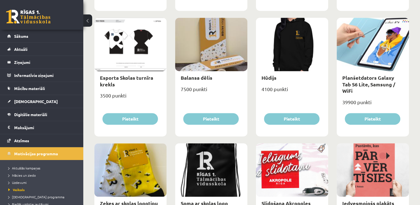
scroll to position [333, 0]
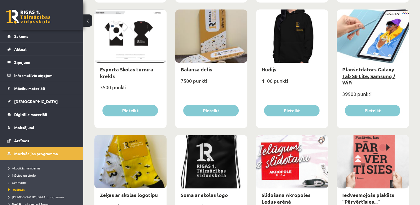
click at [363, 69] on link "Planšetdators Galaxy Tab S6 Lite, Samsung / WiFi" at bounding box center [368, 75] width 53 height 19
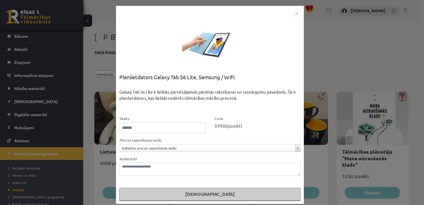
click at [297, 14] on img "Close" at bounding box center [296, 13] width 8 height 8
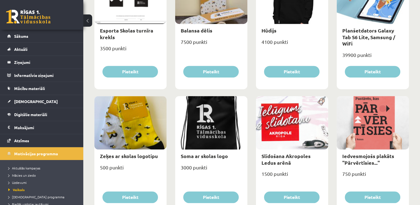
scroll to position [389, 0]
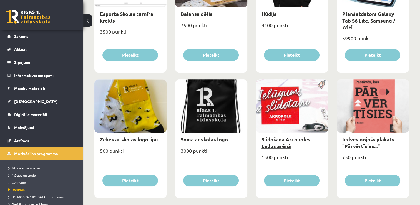
click at [281, 148] on link "Slidošana Akropoles Ledus arēnā" at bounding box center [285, 142] width 49 height 13
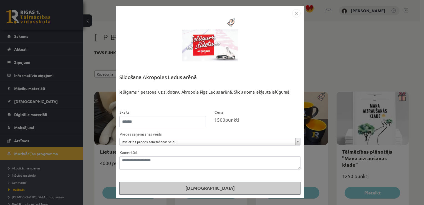
click at [296, 11] on img "Close" at bounding box center [296, 13] width 8 height 8
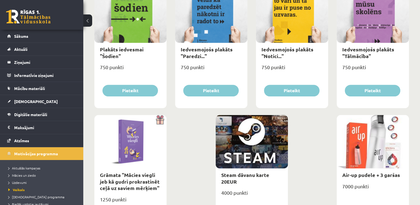
scroll to position [611, 0]
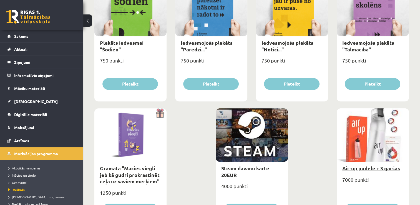
click at [389, 168] on link "Air-up pudele + 3 garšas" at bounding box center [371, 168] width 58 height 6
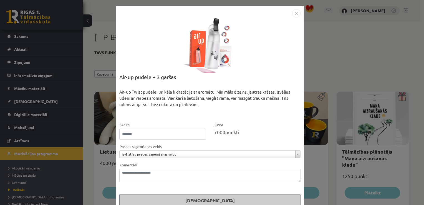
click at [292, 15] on img "Close" at bounding box center [296, 13] width 8 height 8
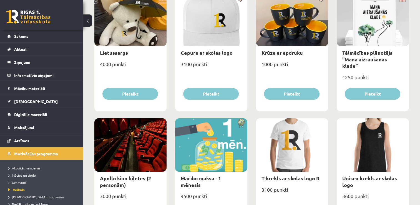
scroll to position [28, 0]
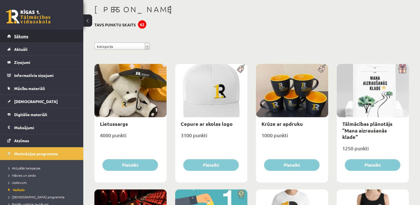
click at [17, 34] on span "Sākums" at bounding box center [21, 36] width 14 height 5
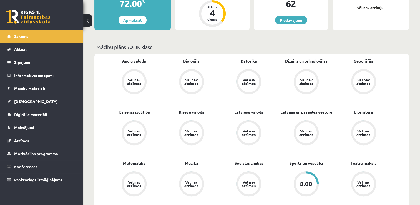
scroll to position [194, 0]
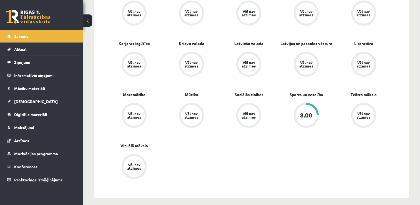
click at [302, 118] on div "8.00" at bounding box center [306, 115] width 12 height 6
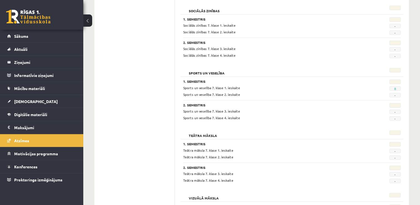
scroll to position [777, 0]
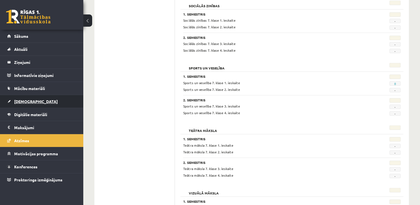
click at [19, 99] on span "[DEMOGRAPHIC_DATA]" at bounding box center [36, 101] width 44 height 5
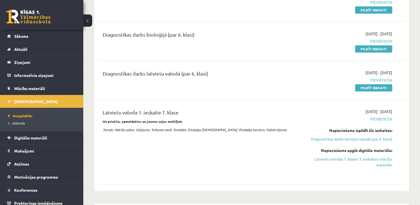
scroll to position [250, 0]
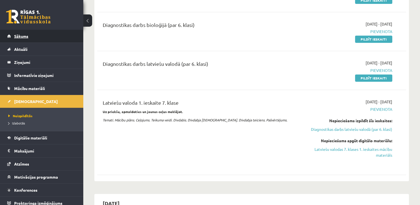
click at [24, 34] on span "Sākums" at bounding box center [21, 36] width 14 height 5
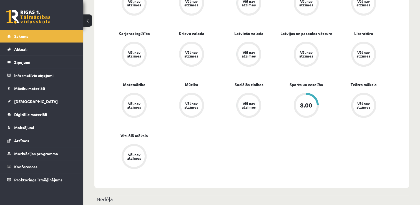
scroll to position [194, 0]
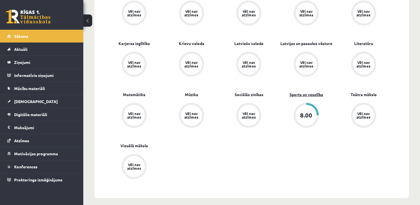
click at [306, 92] on link "Sports un veselība" at bounding box center [306, 95] width 34 height 6
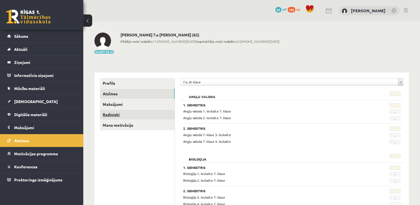
click at [124, 115] on link "Radinieki" at bounding box center [137, 114] width 75 height 10
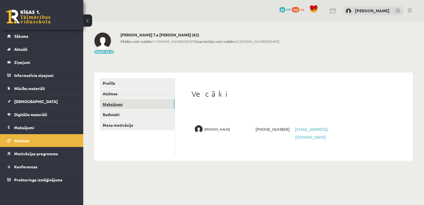
click at [120, 103] on link "Maksājumi" at bounding box center [137, 104] width 75 height 10
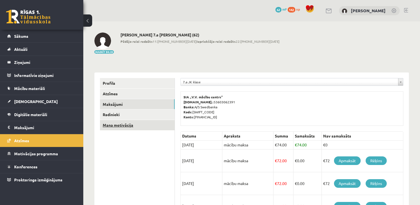
click at [124, 127] on link "Mana motivācija" at bounding box center [137, 125] width 75 height 10
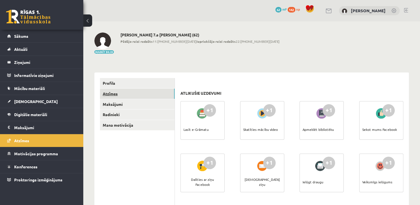
click at [118, 92] on link "Atzīmes" at bounding box center [137, 94] width 75 height 10
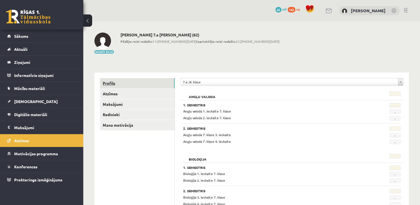
click at [109, 84] on link "Profils" at bounding box center [137, 83] width 75 height 10
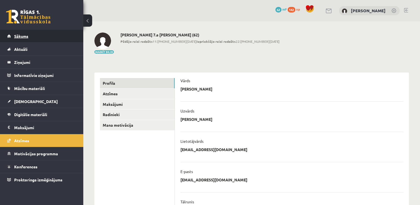
click at [16, 34] on span "Sākums" at bounding box center [21, 36] width 14 height 5
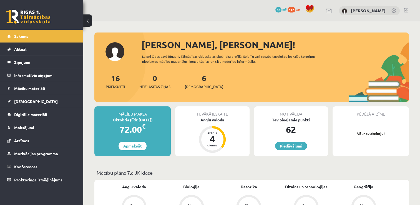
click at [404, 8] on link at bounding box center [406, 10] width 4 height 4
